Goal: Find specific page/section: Find specific page/section

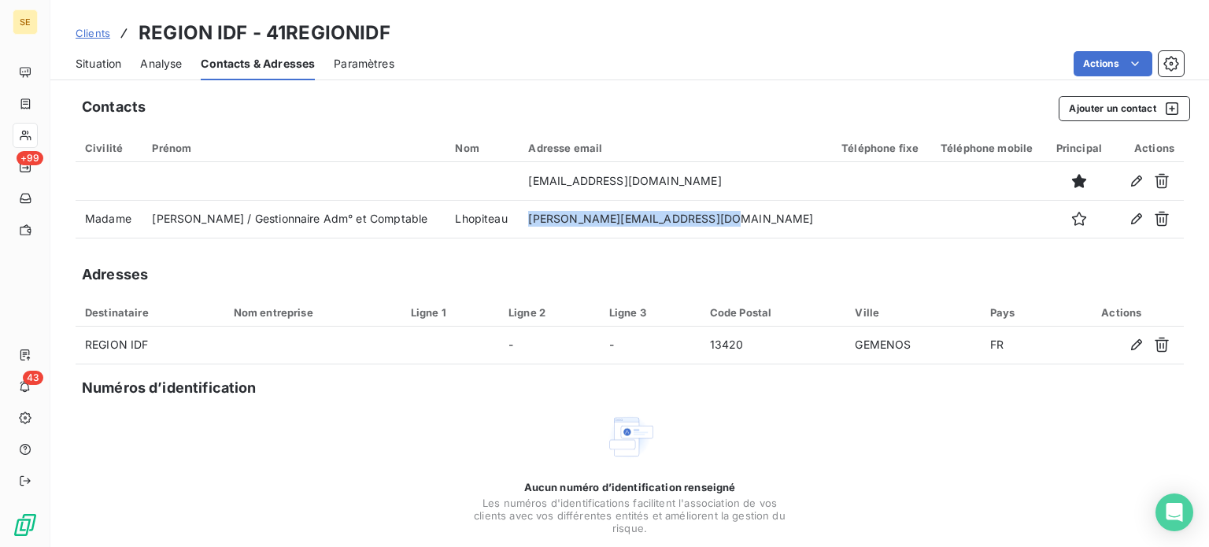
click at [104, 64] on span "Situation" at bounding box center [99, 64] width 46 height 16
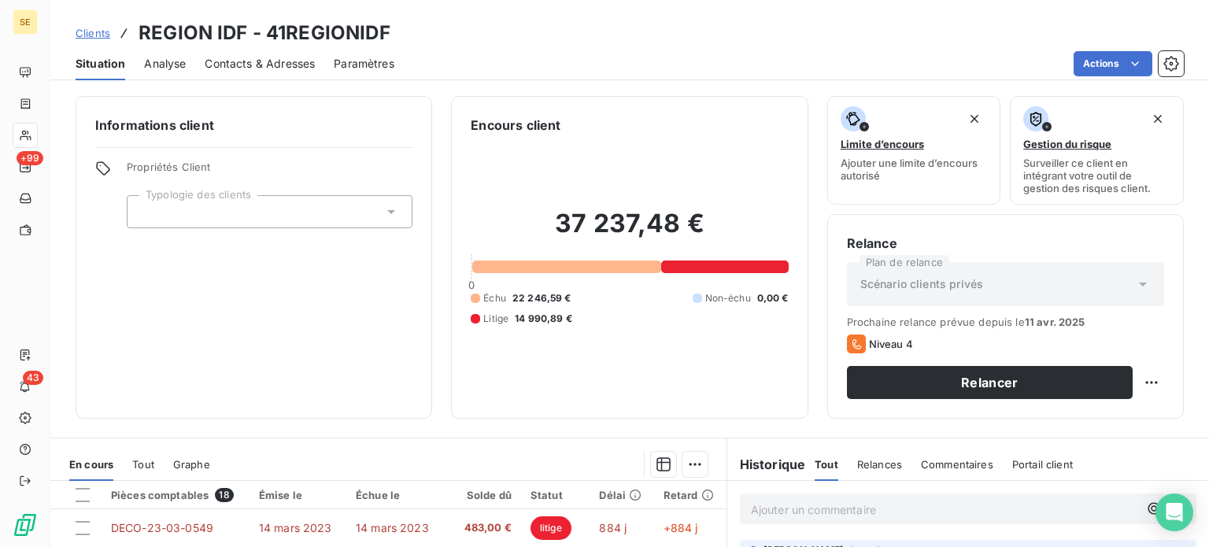
click at [144, 467] on span "Tout" at bounding box center [143, 464] width 22 height 13
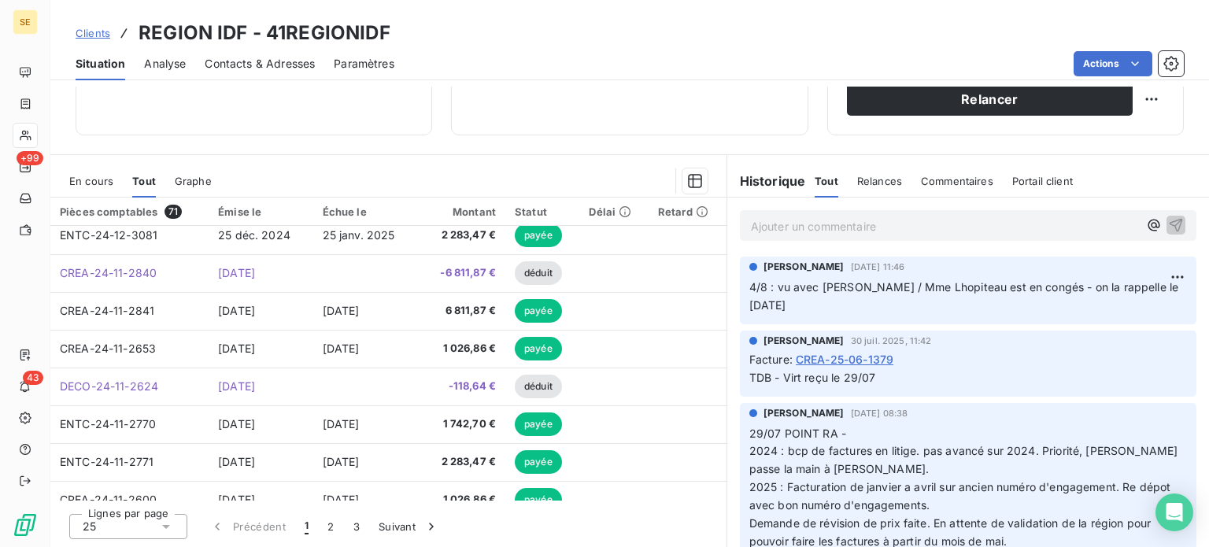
scroll to position [670, 0]
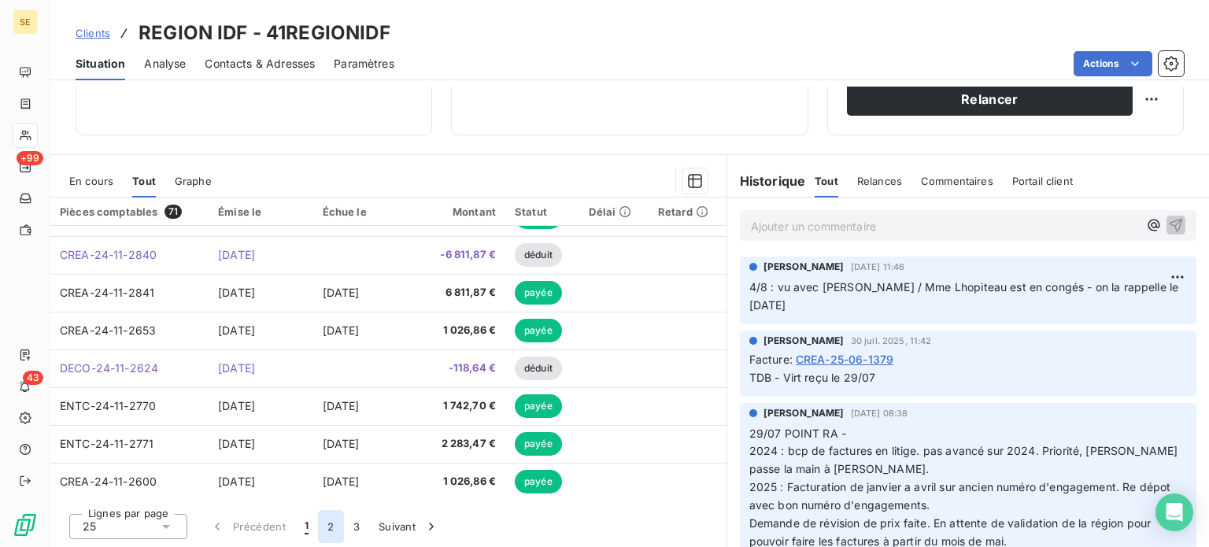
click at [331, 528] on button "2" at bounding box center [330, 526] width 25 height 33
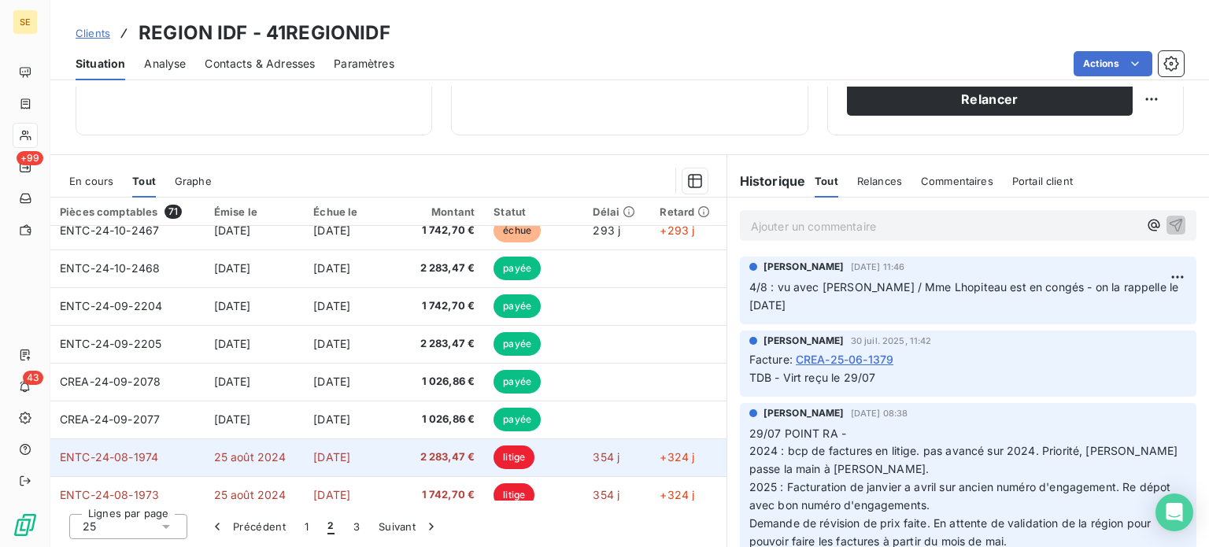
scroll to position [79, 0]
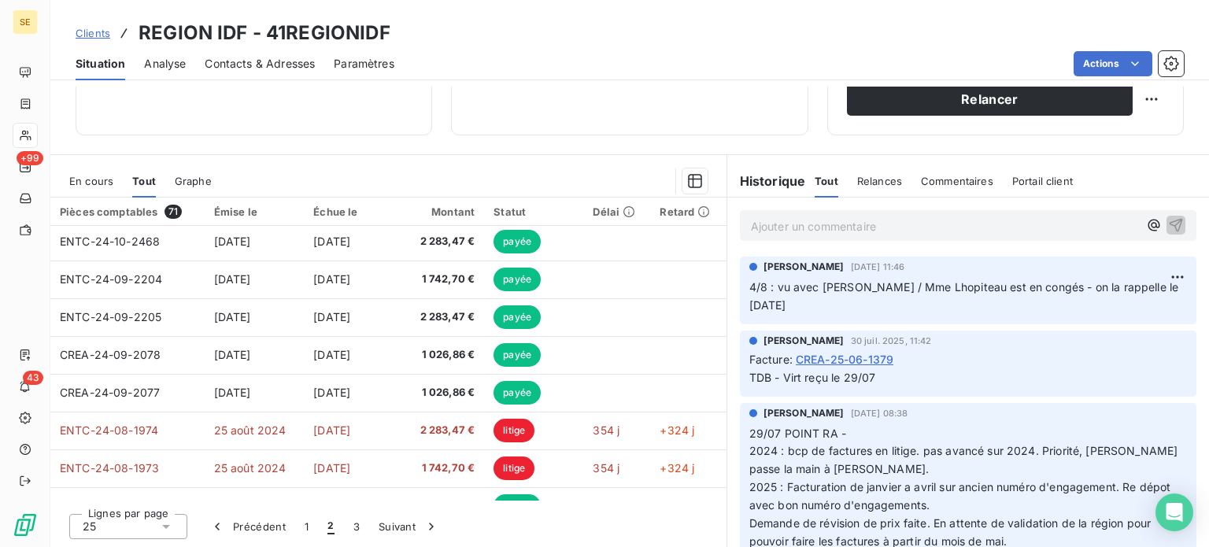
click at [165, 528] on icon at bounding box center [166, 527] width 8 height 4
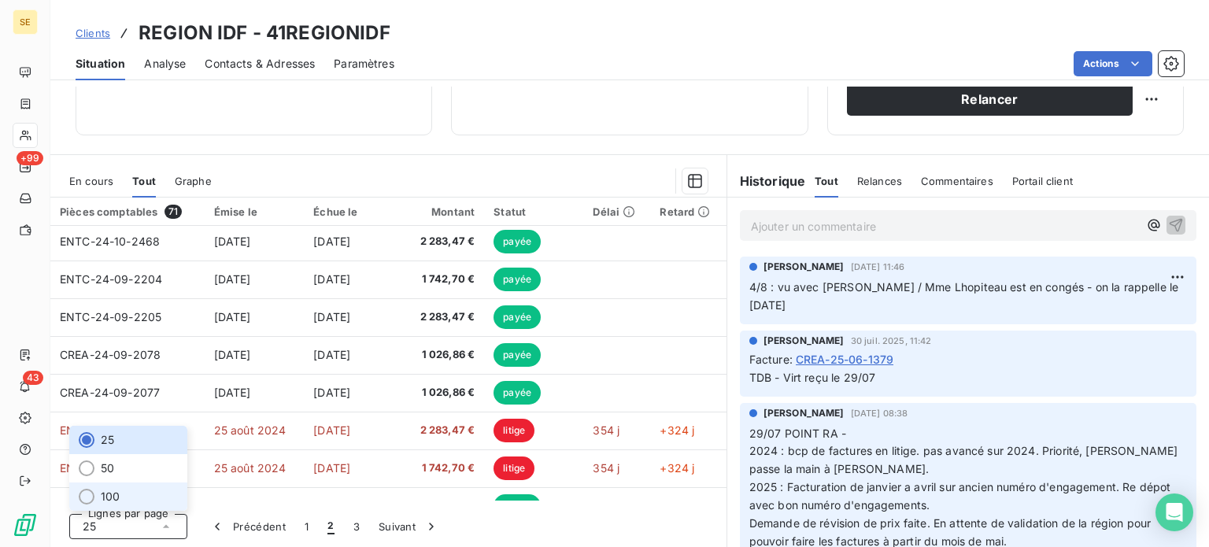
click at [101, 494] on span "100" at bounding box center [110, 497] width 19 height 16
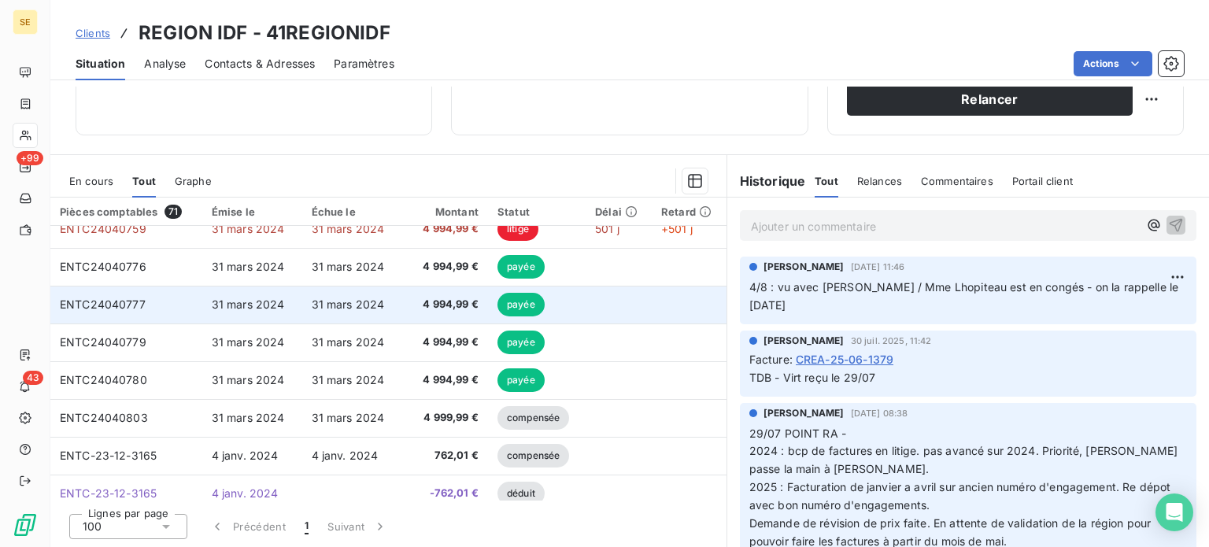
scroll to position [2204, 0]
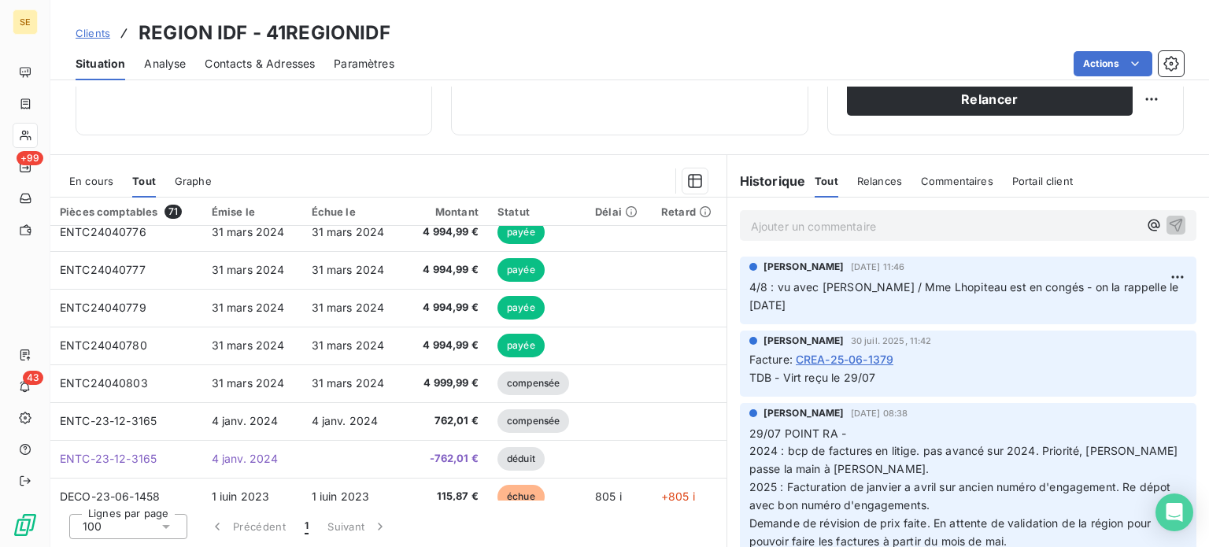
click at [85, 177] on span "En cours" at bounding box center [91, 181] width 44 height 13
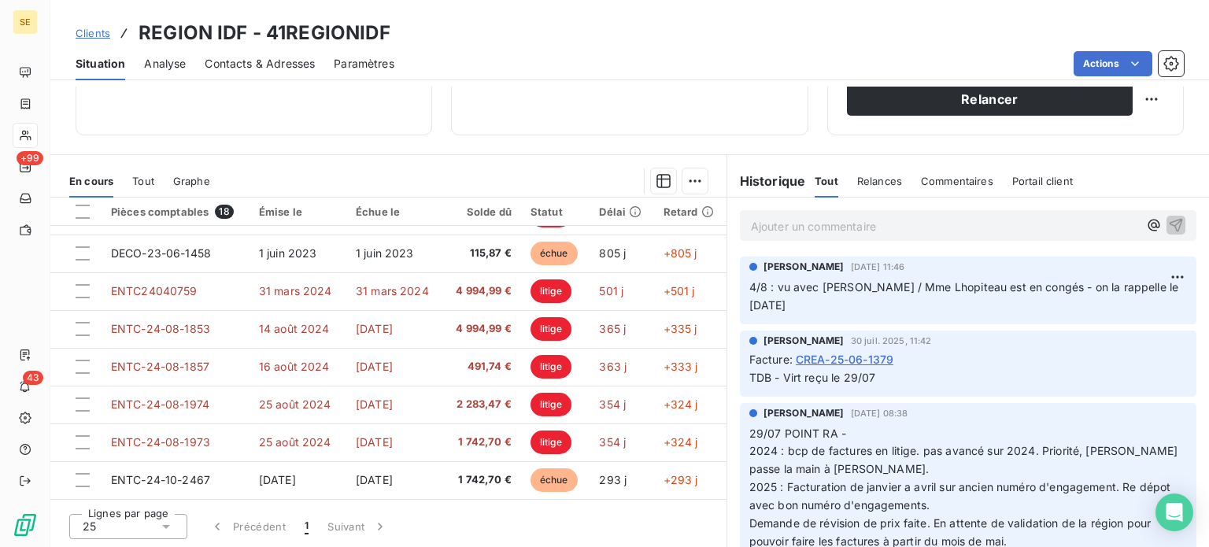
scroll to position [0, 0]
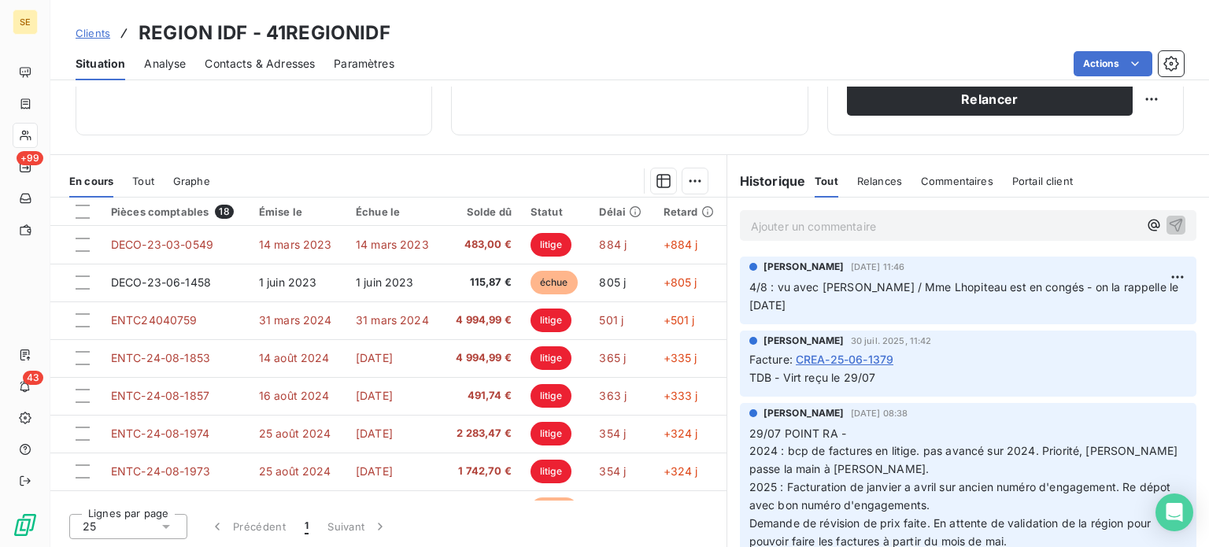
click at [149, 182] on span "Tout" at bounding box center [143, 181] width 22 height 13
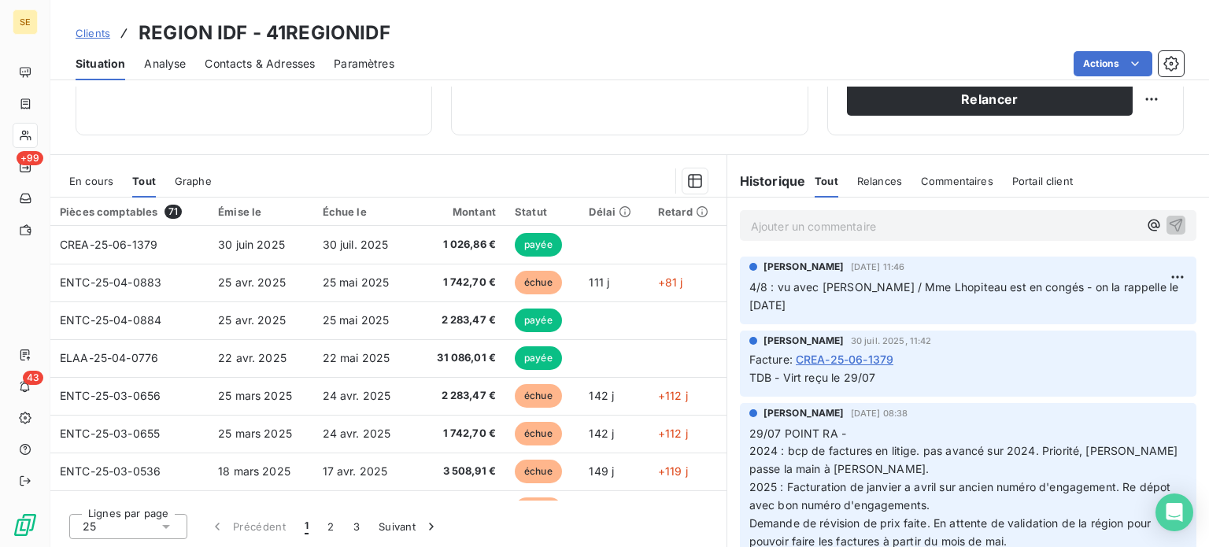
click at [83, 179] on span "En cours" at bounding box center [91, 181] width 44 height 13
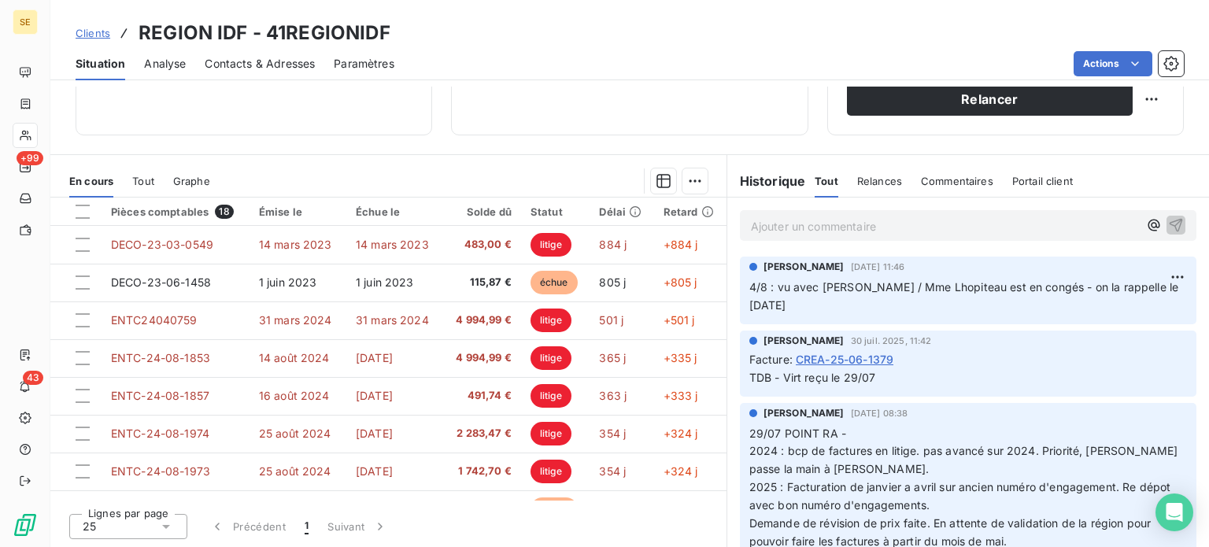
click at [101, 29] on span "Clients" at bounding box center [93, 33] width 35 height 13
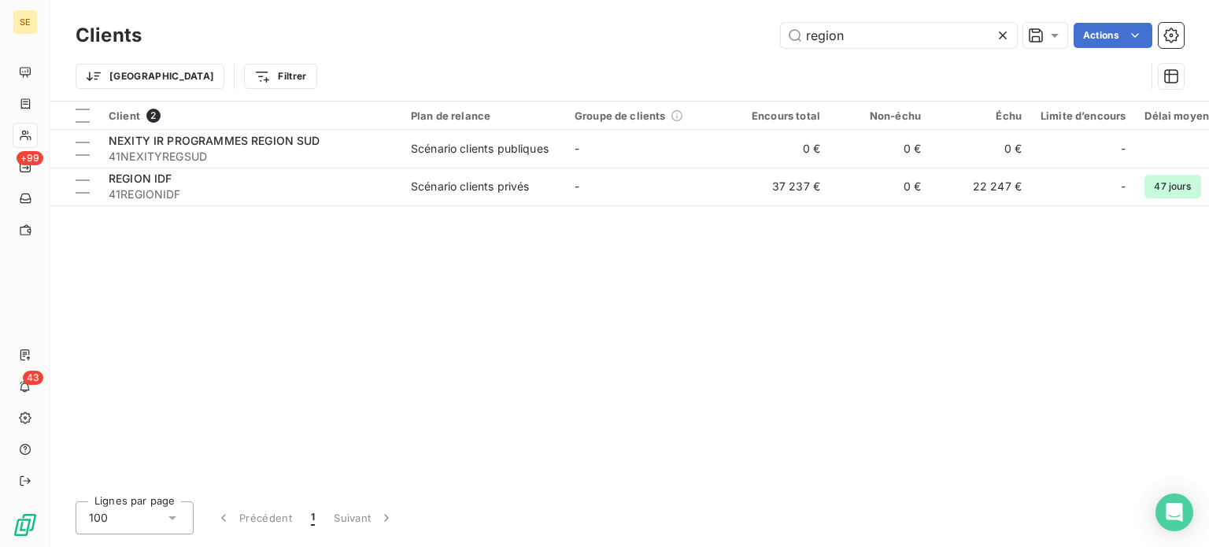
drag, startPoint x: 884, startPoint y: 33, endPoint x: 695, endPoint y: 35, distance: 189.0
click at [696, 35] on div "region Actions" at bounding box center [673, 35] width 1024 height 25
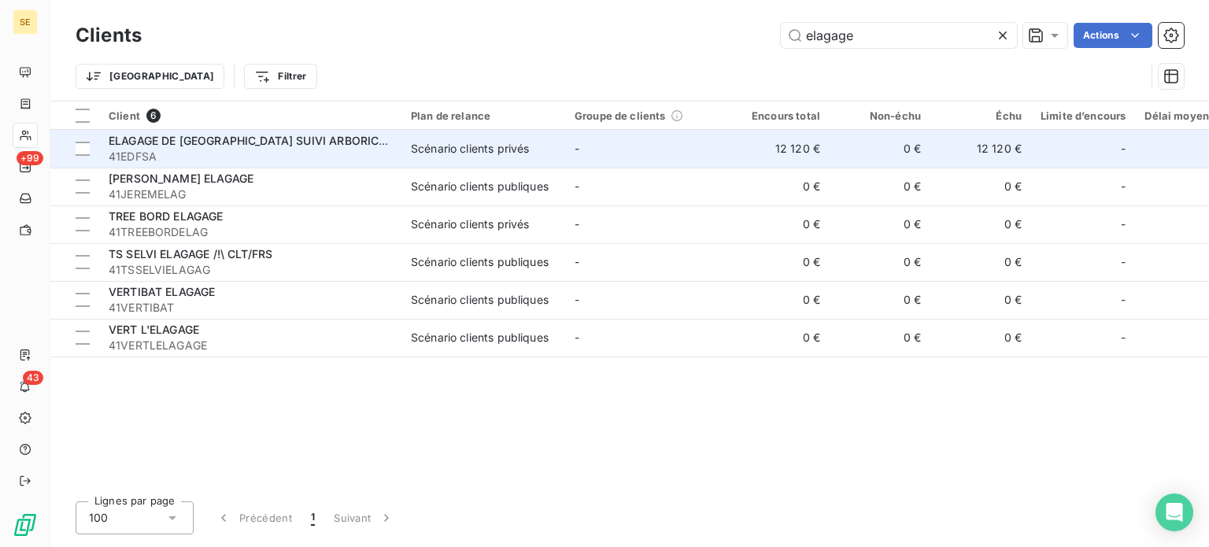
type input "elagage"
click at [289, 161] on span "41EDFSA" at bounding box center [250, 157] width 283 height 16
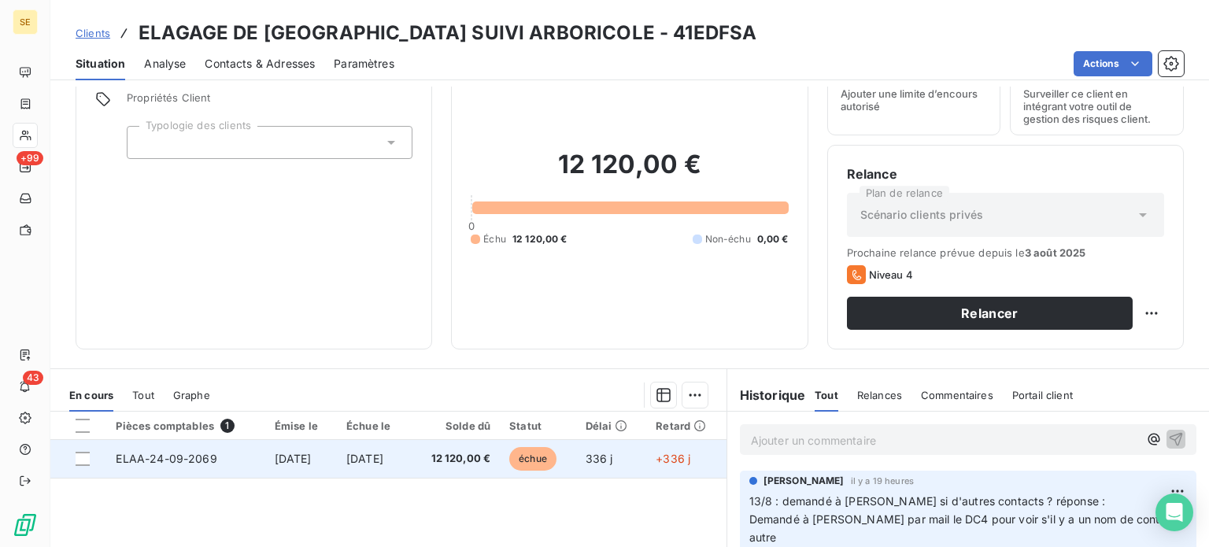
scroll to position [236, 0]
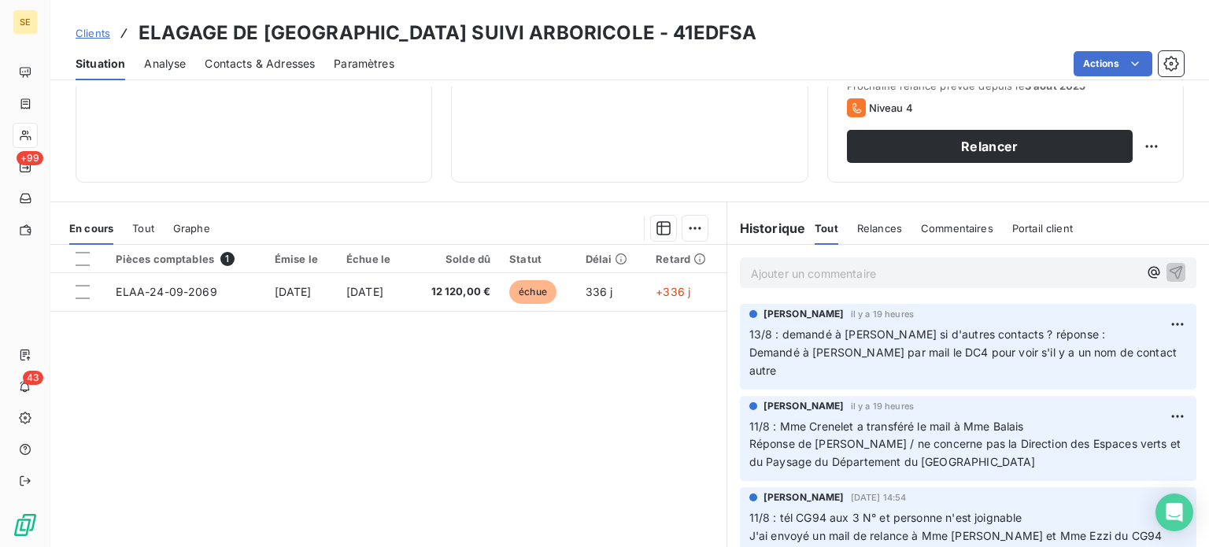
click at [176, 163] on div "Informations client Propriétés Client Typologie des clients" at bounding box center [254, 21] width 357 height 323
